Goal: Task Accomplishment & Management: Complete application form

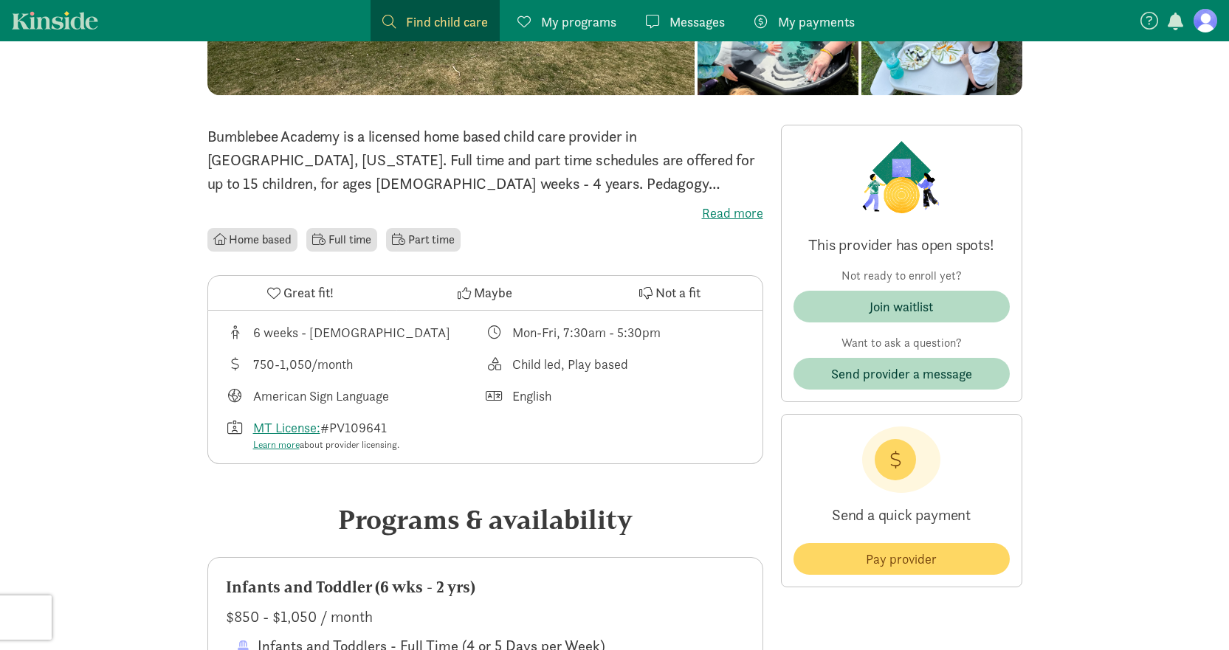
scroll to position [221, 0]
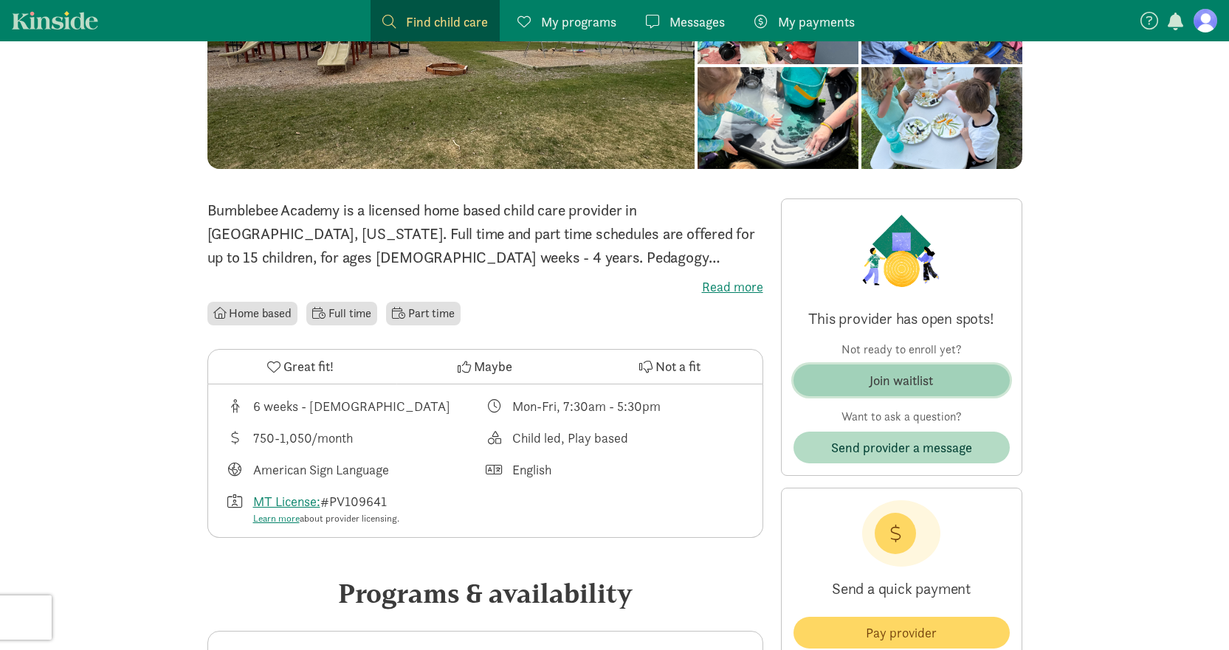
click at [836, 390] on span "Join waitlist" at bounding box center [901, 381] width 193 height 20
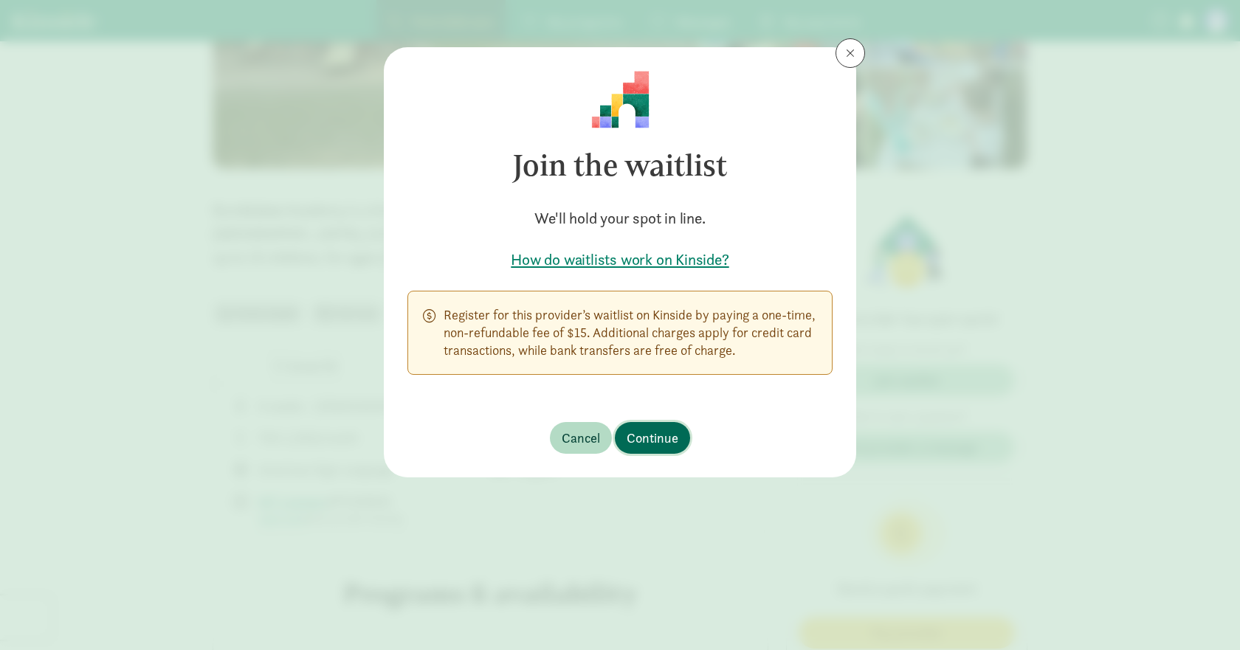
click at [653, 437] on span "Continue" at bounding box center [653, 438] width 52 height 20
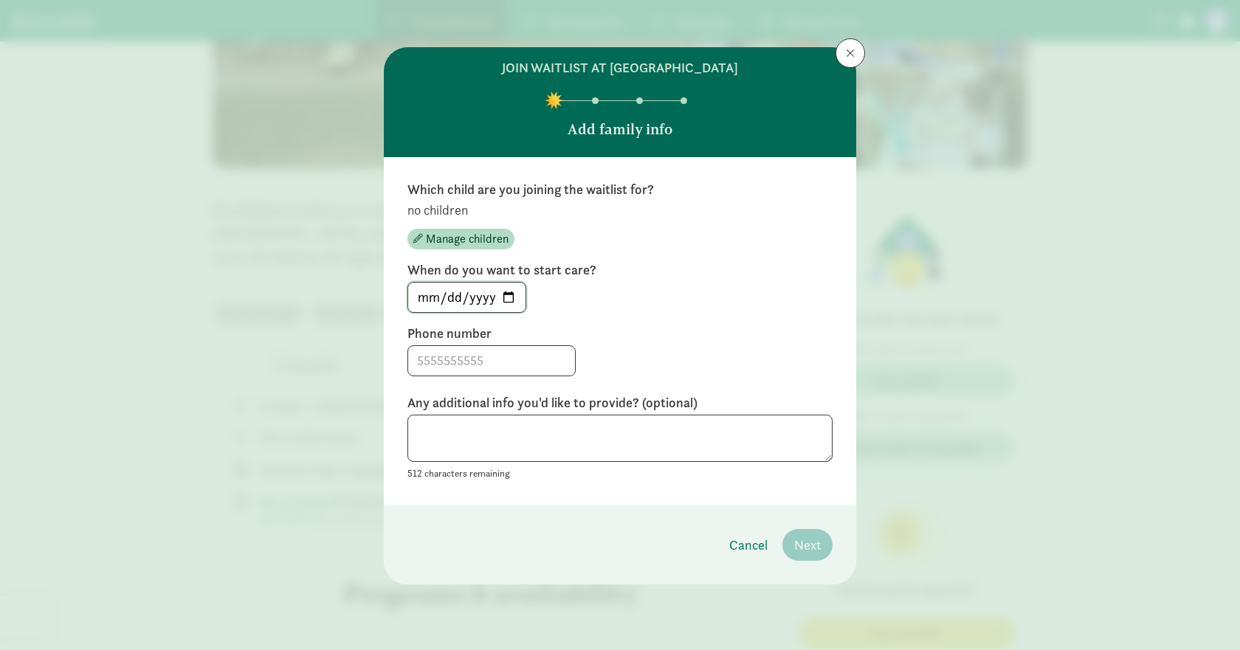
click at [511, 293] on input "[DATE]" at bounding box center [466, 298] width 117 height 30
type input "[DATE]"
click at [467, 361] on input at bounding box center [491, 361] width 167 height 30
type input "2063356134"
click at [611, 363] on div "2063356134" at bounding box center [619, 360] width 425 height 31
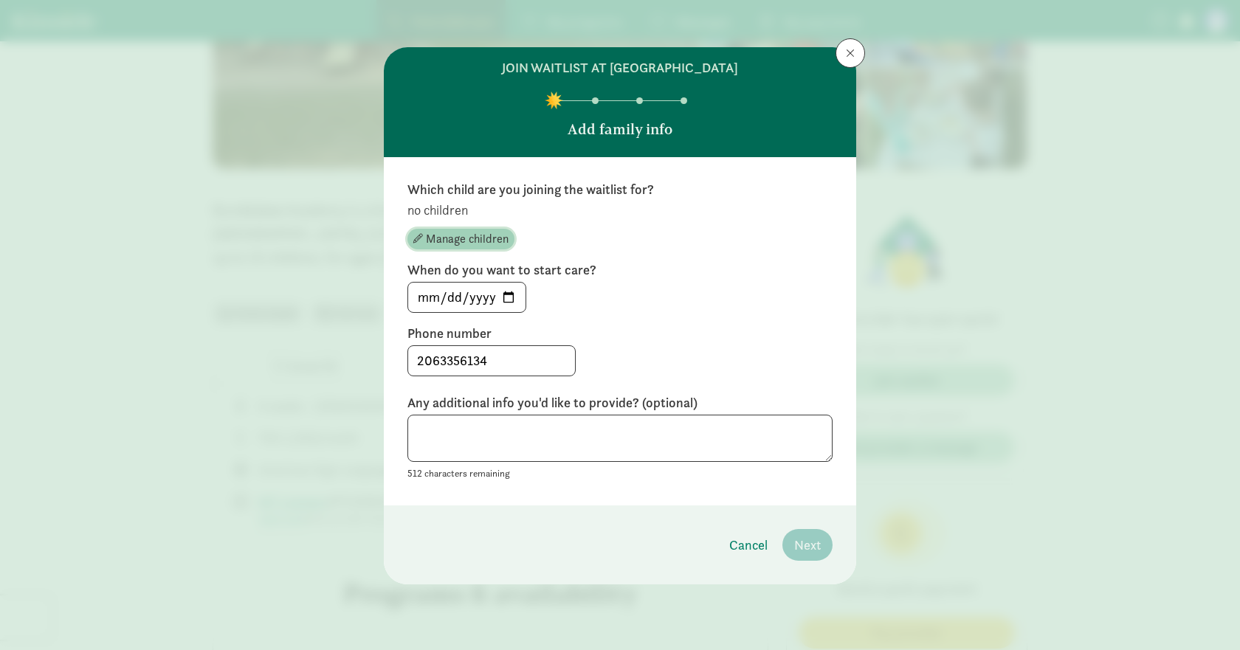
click at [454, 235] on span "Manage children" at bounding box center [467, 239] width 83 height 18
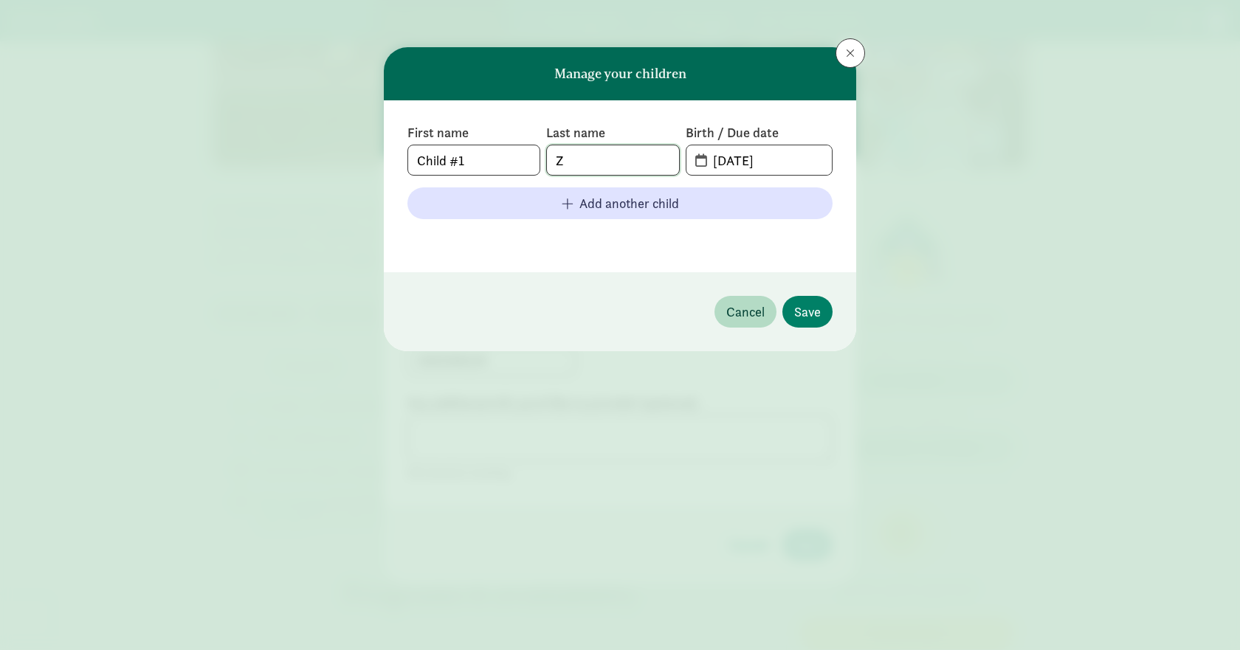
click at [577, 160] on input "Z" at bounding box center [612, 160] width 131 height 30
click at [771, 165] on input "[DATE]" at bounding box center [768, 160] width 128 height 30
click at [747, 165] on input "[DATE]" at bounding box center [768, 160] width 128 height 30
type input "[DATE]"
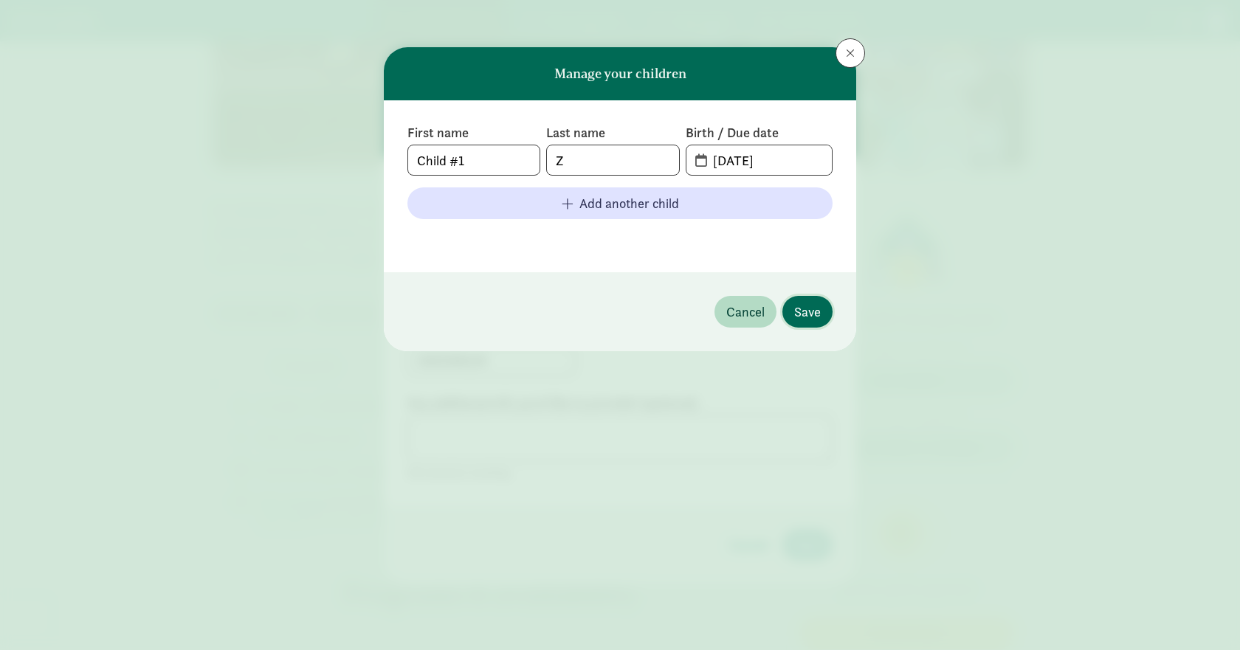
click at [805, 302] on span "Save" at bounding box center [807, 312] width 27 height 20
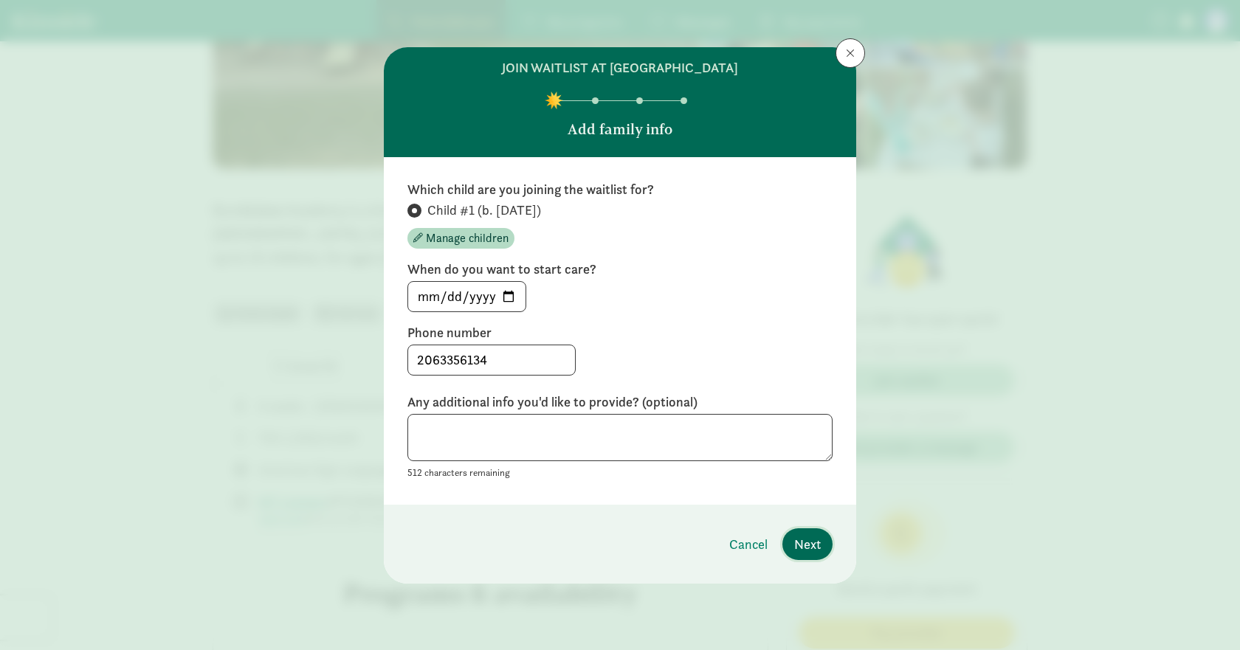
click at [819, 549] on span "Next" at bounding box center [807, 544] width 27 height 20
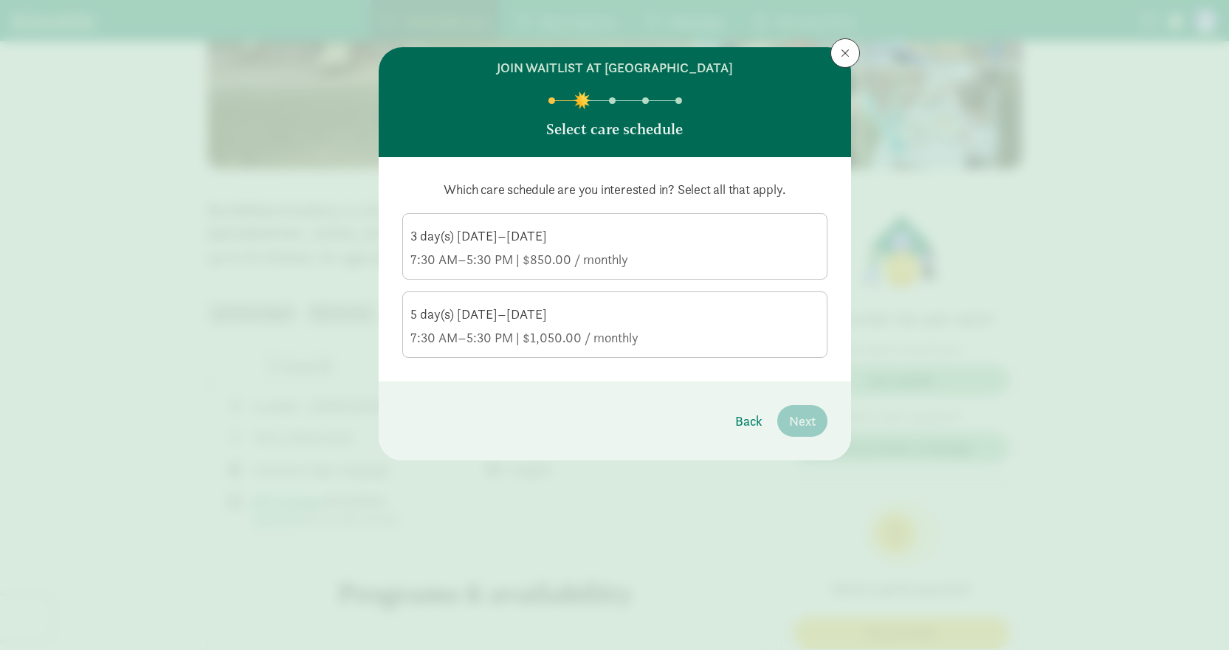
click at [517, 315] on div "5 day(s) [DATE]–[DATE]" at bounding box center [614, 315] width 409 height 18
click at [0, 0] on input "5 day(s) [DATE]–[DATE] 7:30 AM–5:30 PM | $1,050.00 / monthly" at bounding box center [0, 0] width 0 height 0
click at [796, 421] on span "Next" at bounding box center [802, 421] width 27 height 20
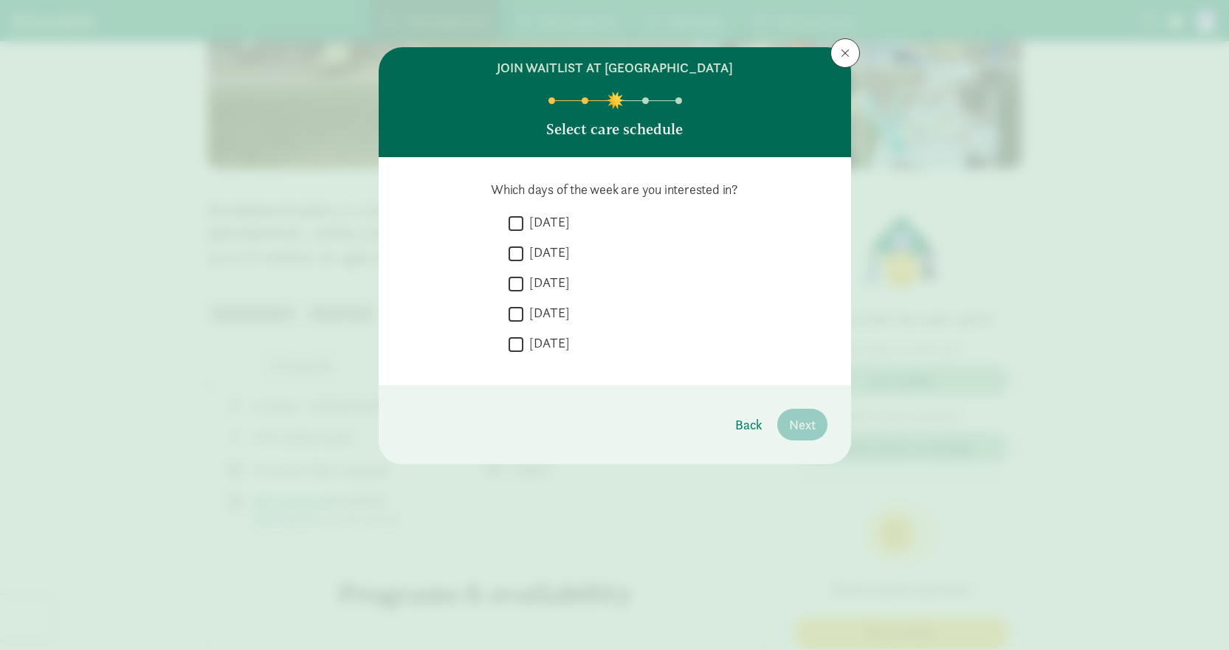
click at [515, 221] on input "[DATE]" at bounding box center [516, 223] width 15 height 20
checkbox input "true"
click at [520, 257] on input "[DATE]" at bounding box center [516, 254] width 15 height 20
checkbox input "true"
click at [517, 283] on input "[DATE]" at bounding box center [516, 284] width 15 height 20
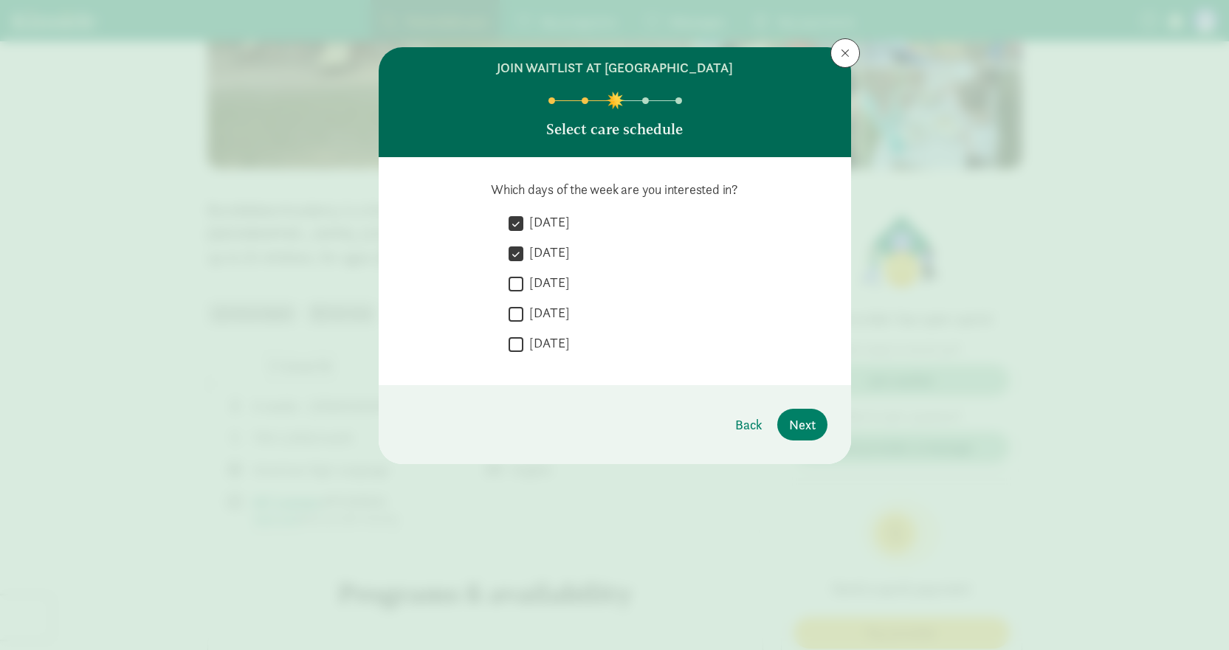
checkbox input "true"
click at [513, 306] on input "[DATE]" at bounding box center [516, 314] width 15 height 20
checkbox input "true"
click at [512, 342] on input "[DATE]" at bounding box center [516, 344] width 15 height 20
checkbox input "true"
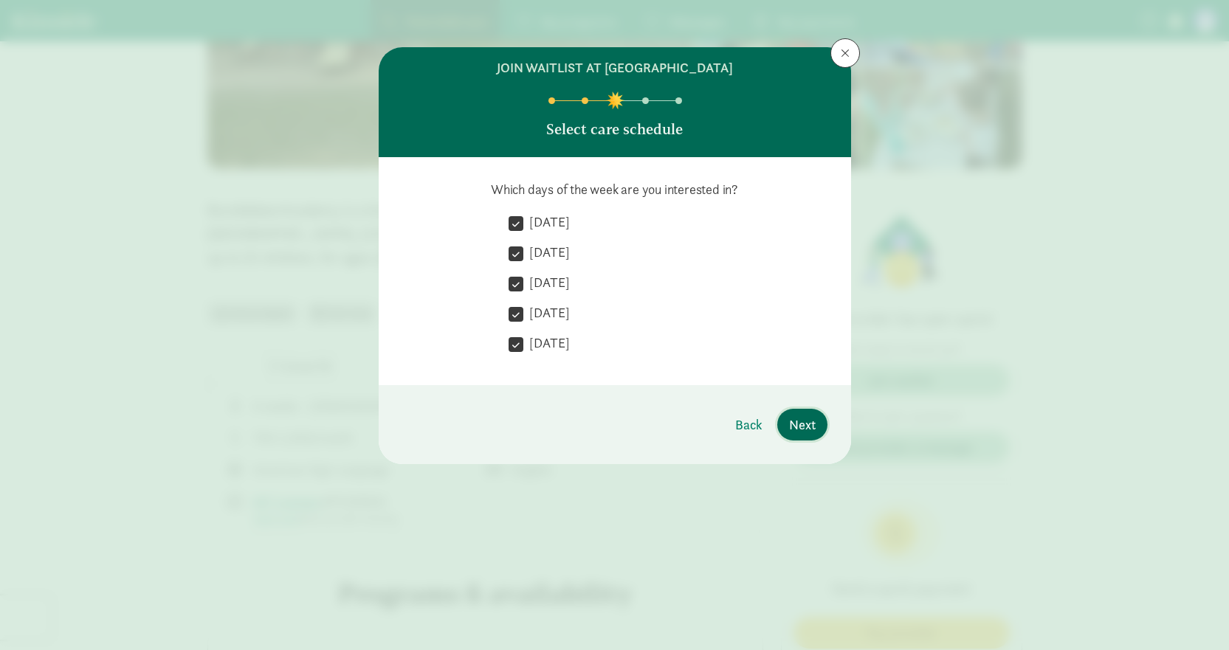
click at [801, 430] on span "Next" at bounding box center [802, 425] width 27 height 20
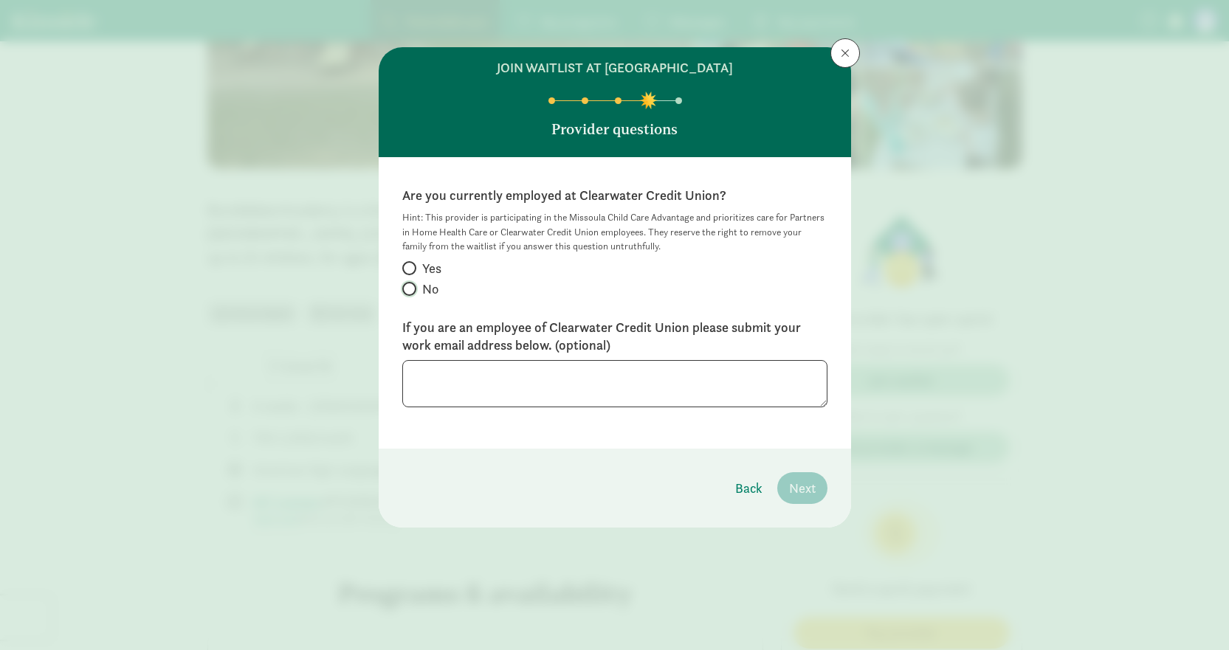
click at [409, 289] on input "No" at bounding box center [407, 289] width 10 height 10
radio input "true"
click at [797, 492] on span "Next" at bounding box center [802, 488] width 27 height 20
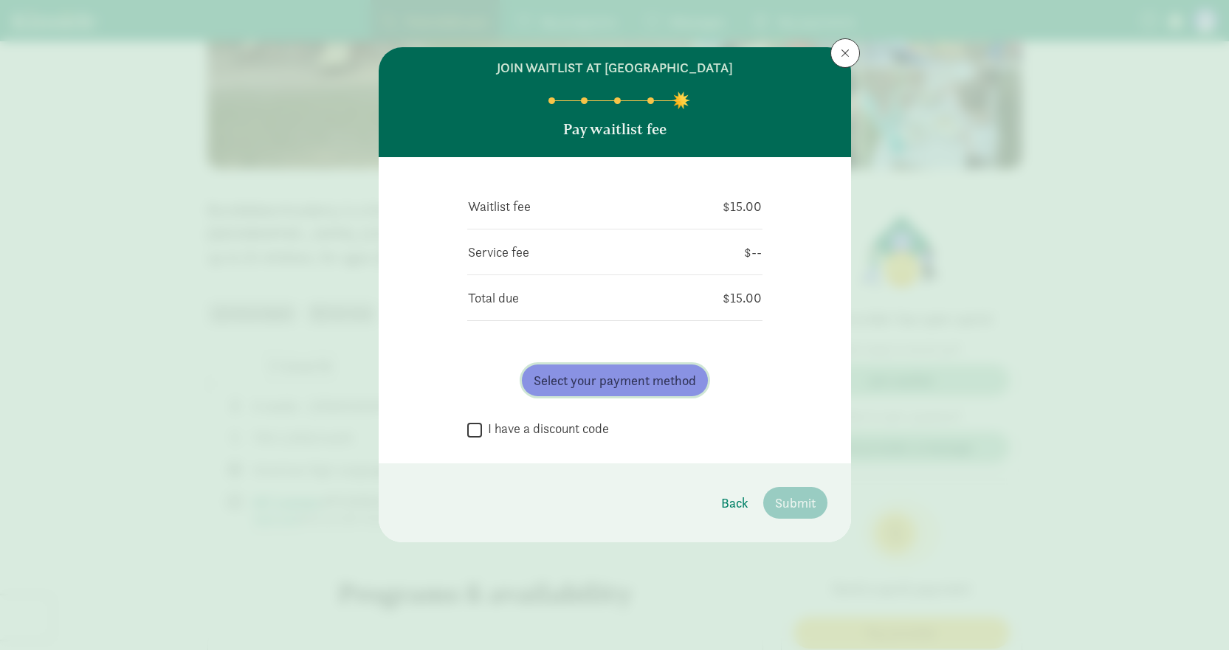
click at [596, 384] on span "Select your payment method" at bounding box center [615, 381] width 162 height 20
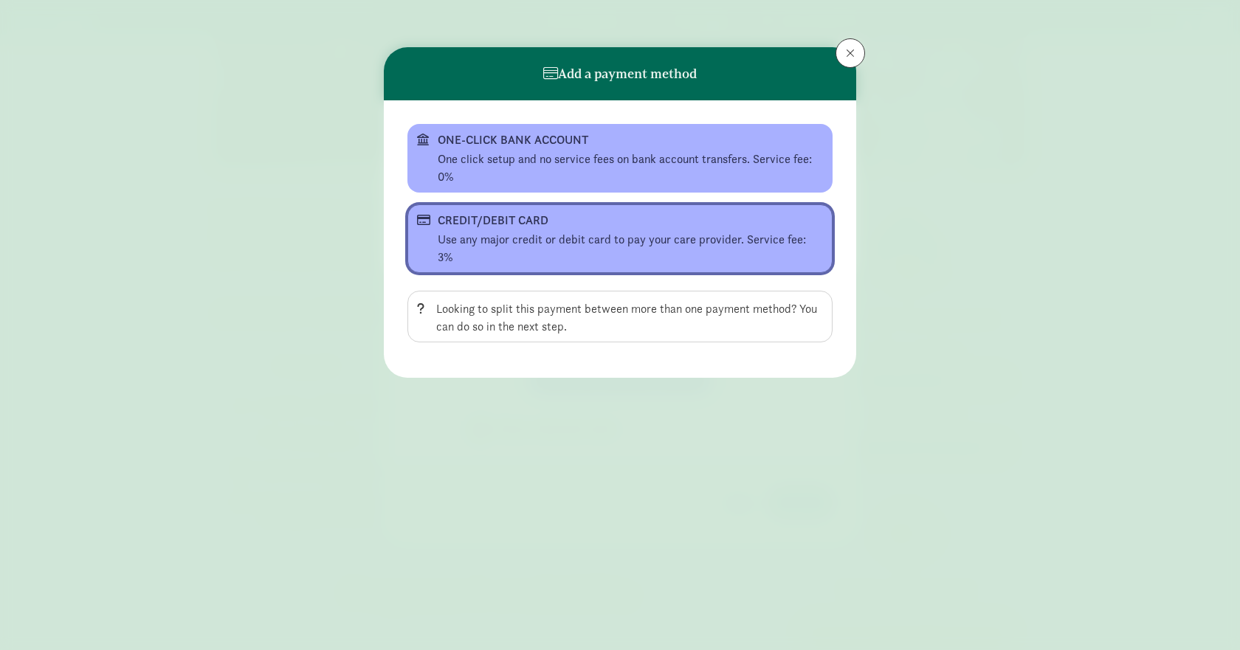
click at [513, 225] on div "CREDIT/DEBIT CARD" at bounding box center [619, 221] width 362 height 18
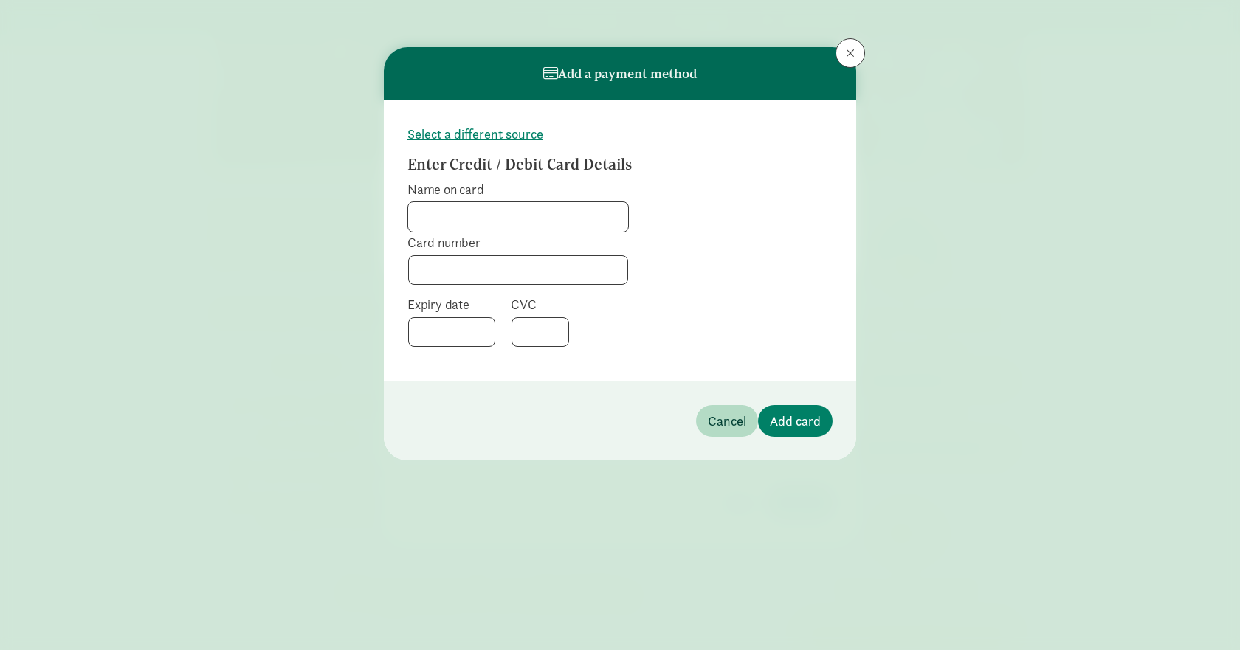
click at [508, 218] on input "Name on card" at bounding box center [518, 217] width 220 height 30
type input "[PERSON_NAME]"
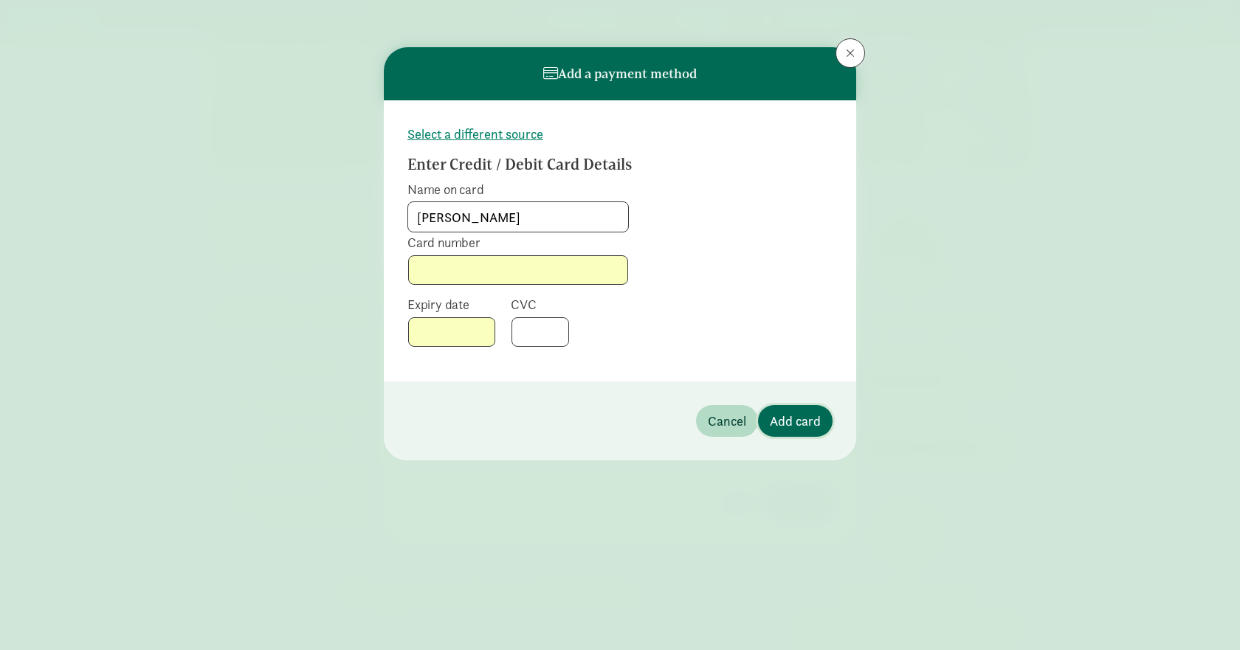
click at [793, 418] on span "Add card" at bounding box center [795, 421] width 51 height 20
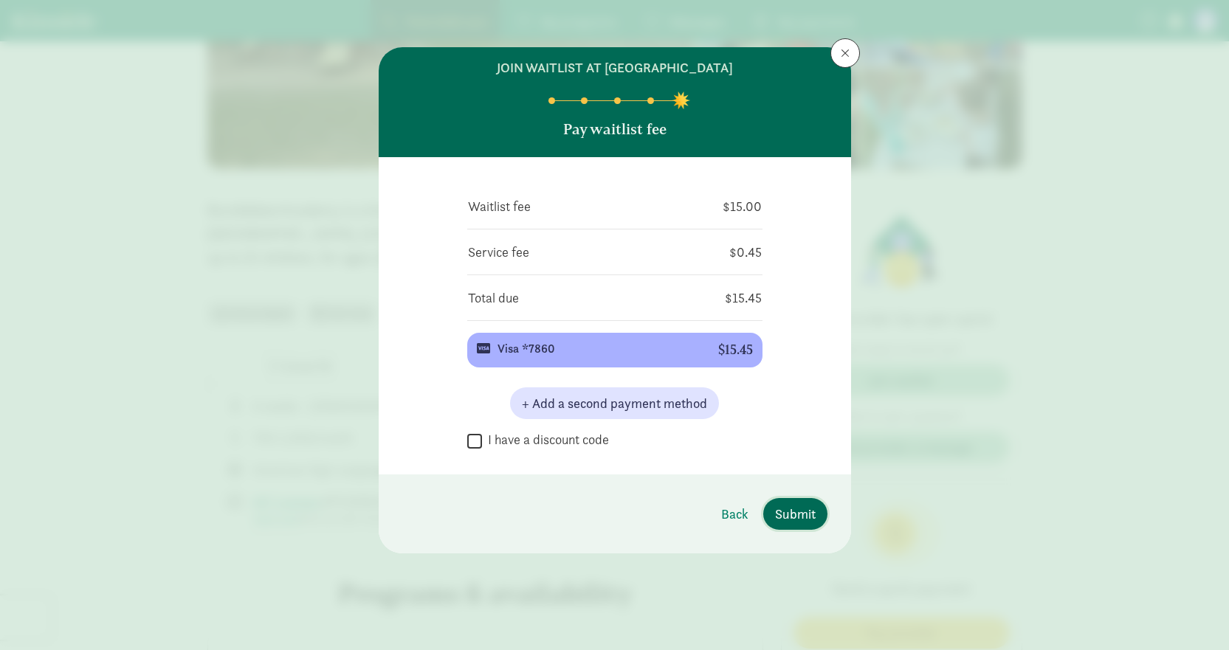
click at [777, 505] on span "Submit" at bounding box center [795, 514] width 41 height 20
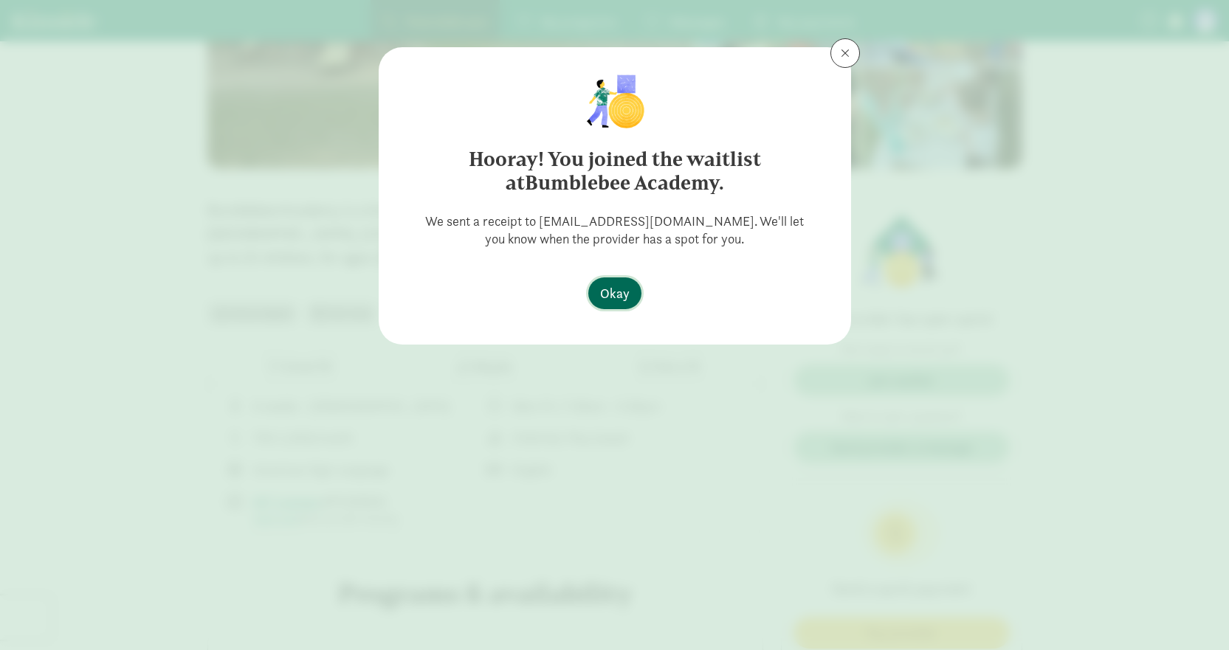
click at [611, 295] on span "Okay" at bounding box center [615, 293] width 30 height 20
